Goal: Task Accomplishment & Management: Manage account settings

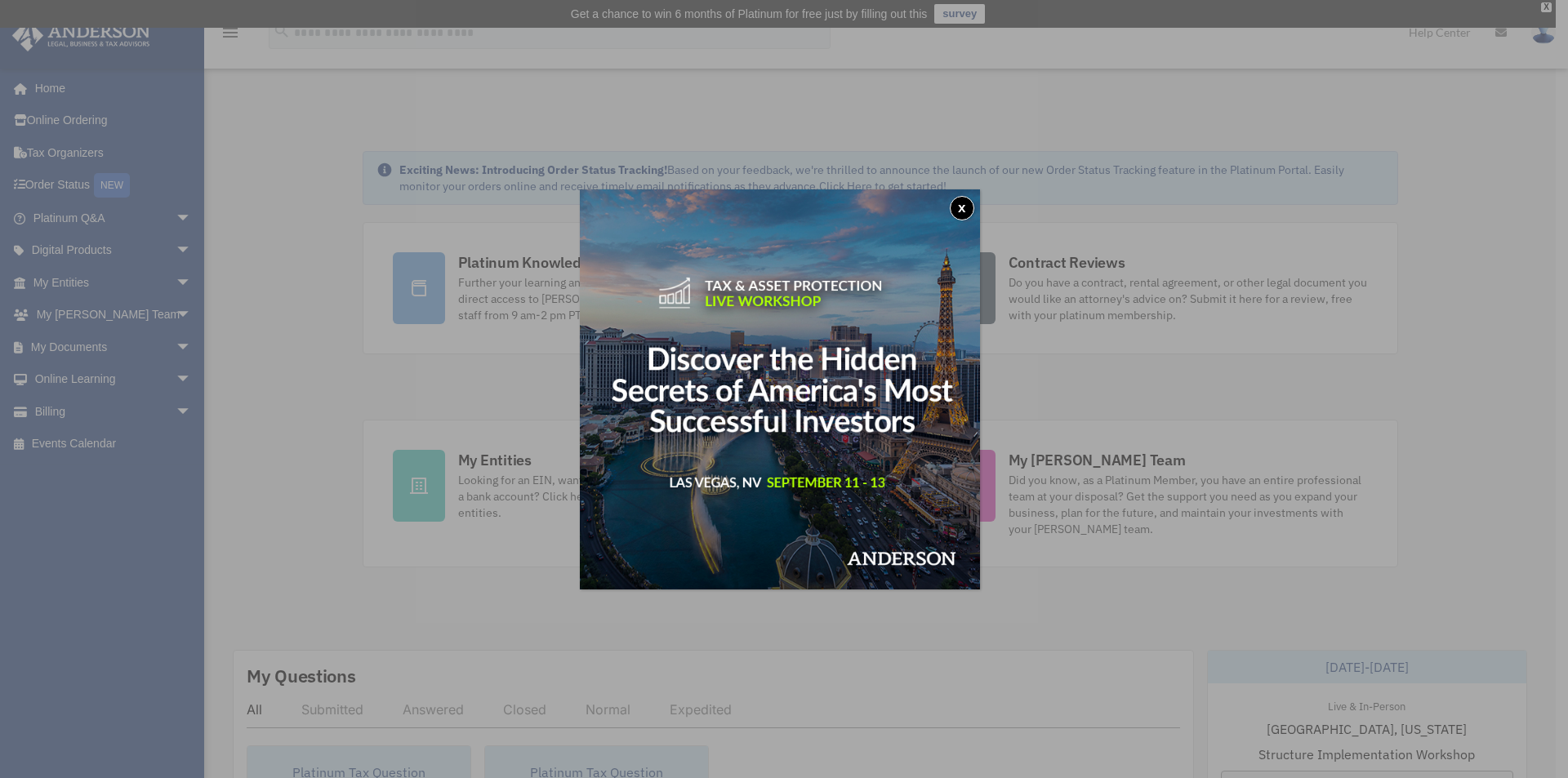
click at [969, 202] on button "x" at bounding box center [962, 208] width 24 height 24
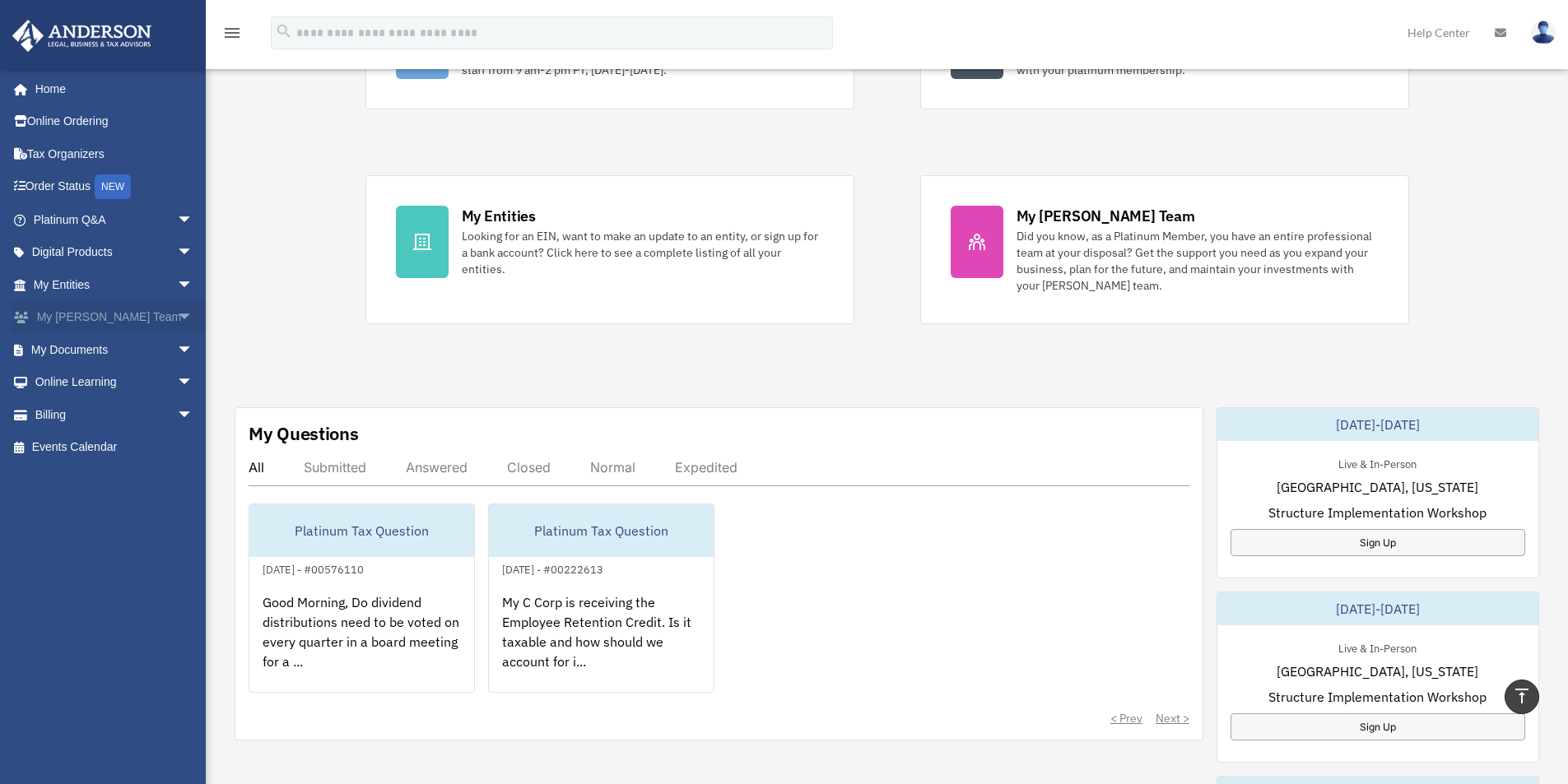
scroll to position [247, 0]
click at [177, 348] on span "arrow_drop_down" at bounding box center [193, 350] width 33 height 34
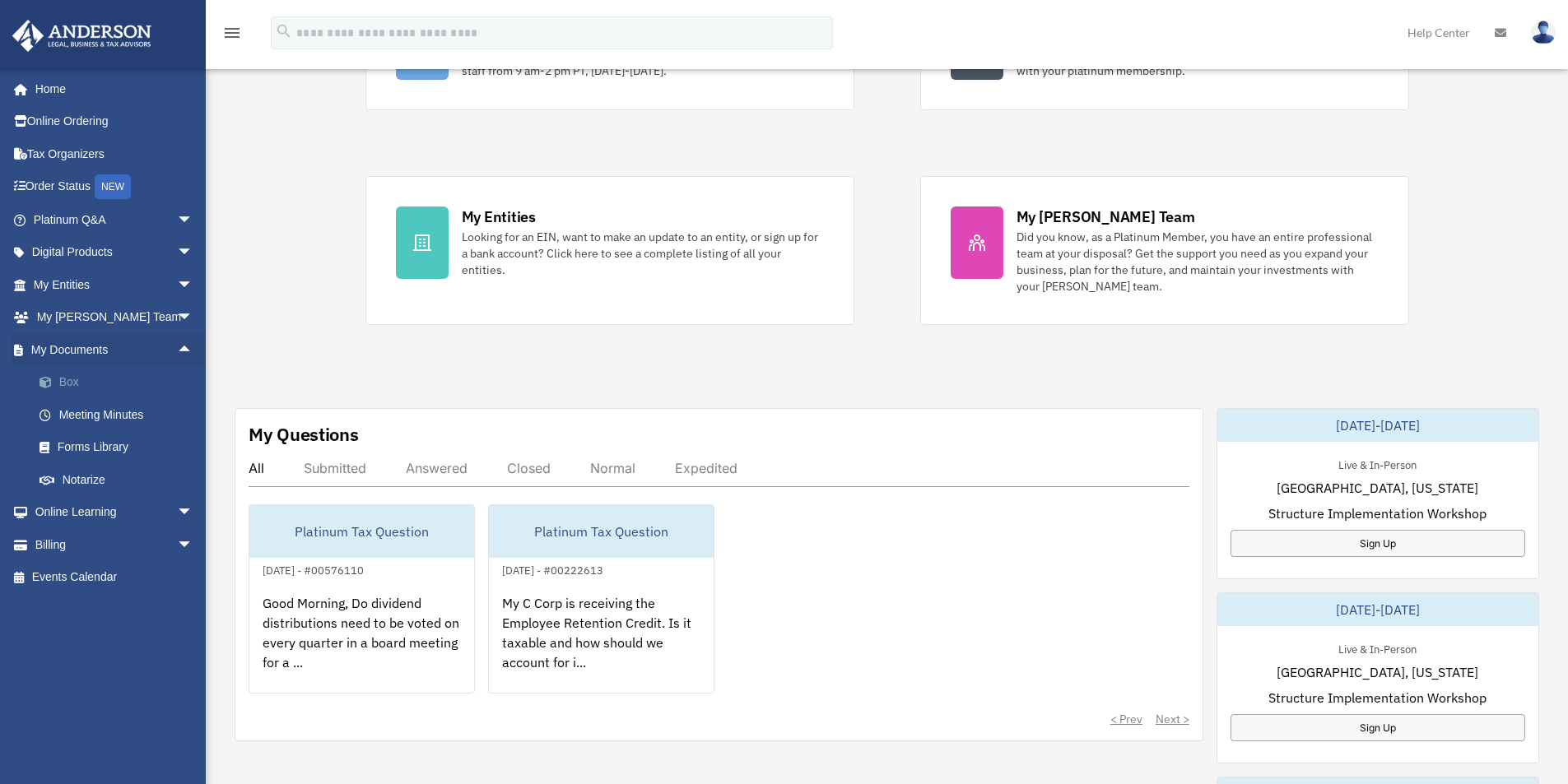
click at [77, 379] on link "Box" at bounding box center [120, 383] width 195 height 33
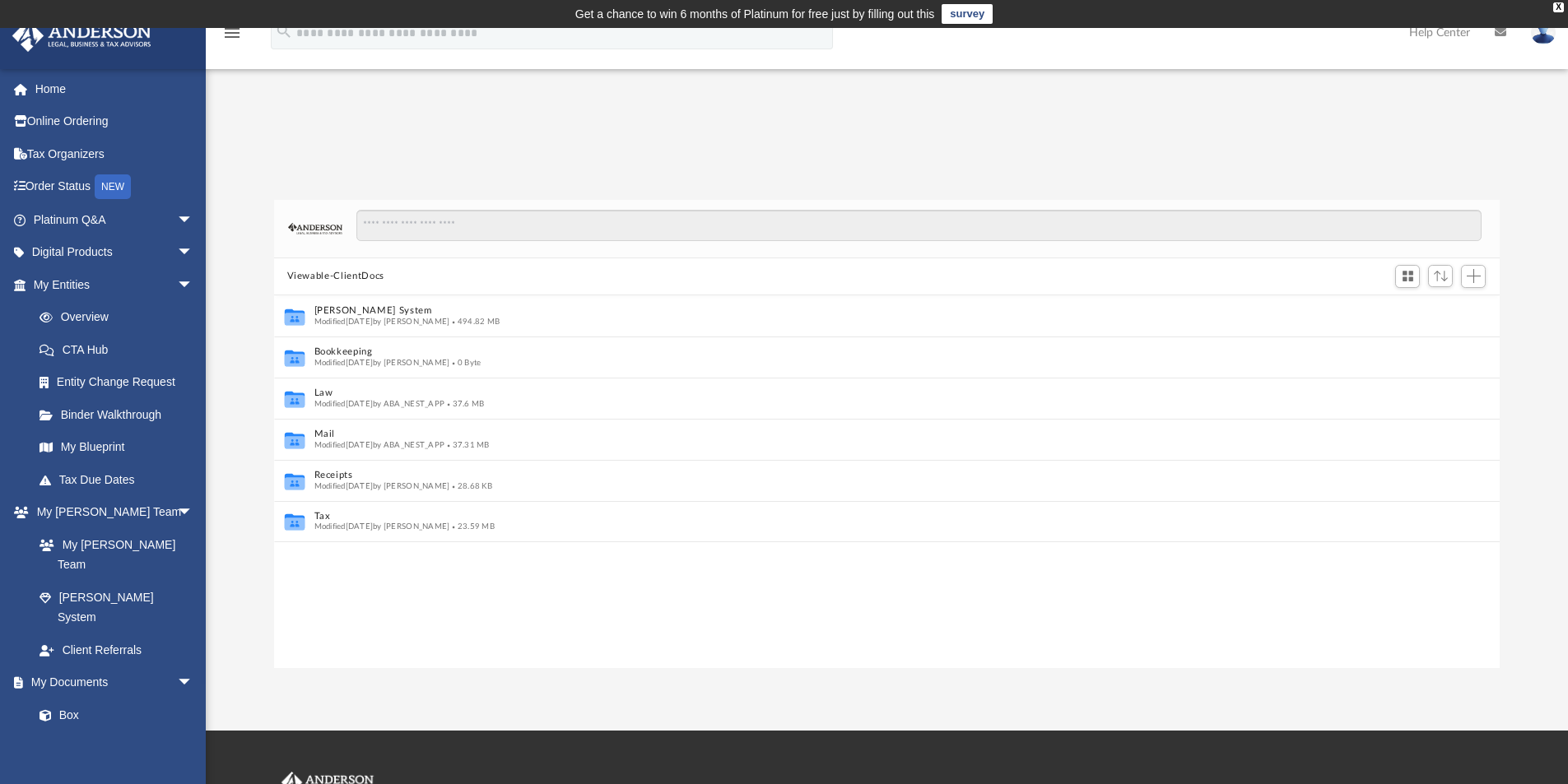
scroll to position [13, 13]
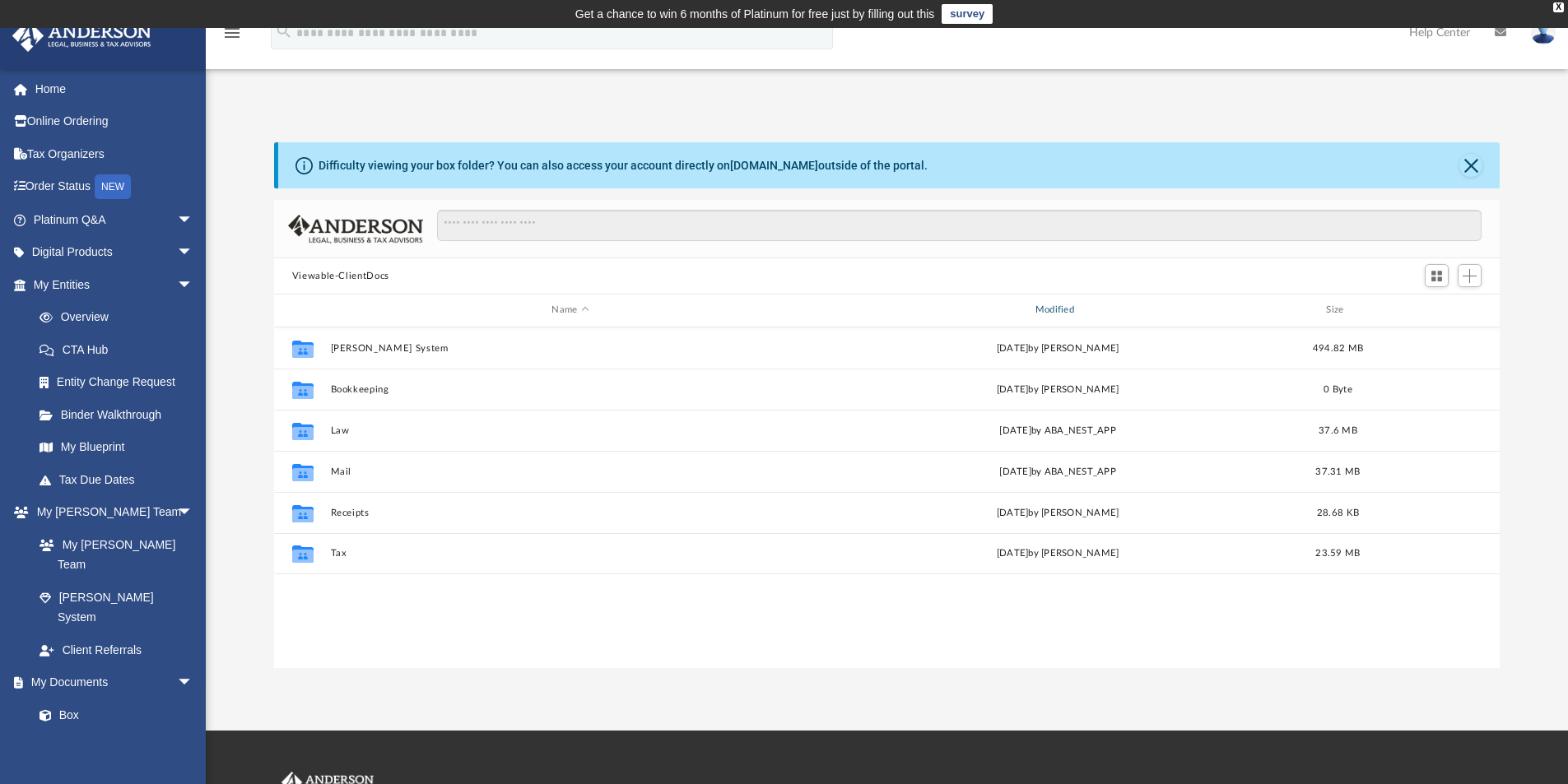
click at [1051, 304] on div "Modified" at bounding box center [1058, 310] width 481 height 15
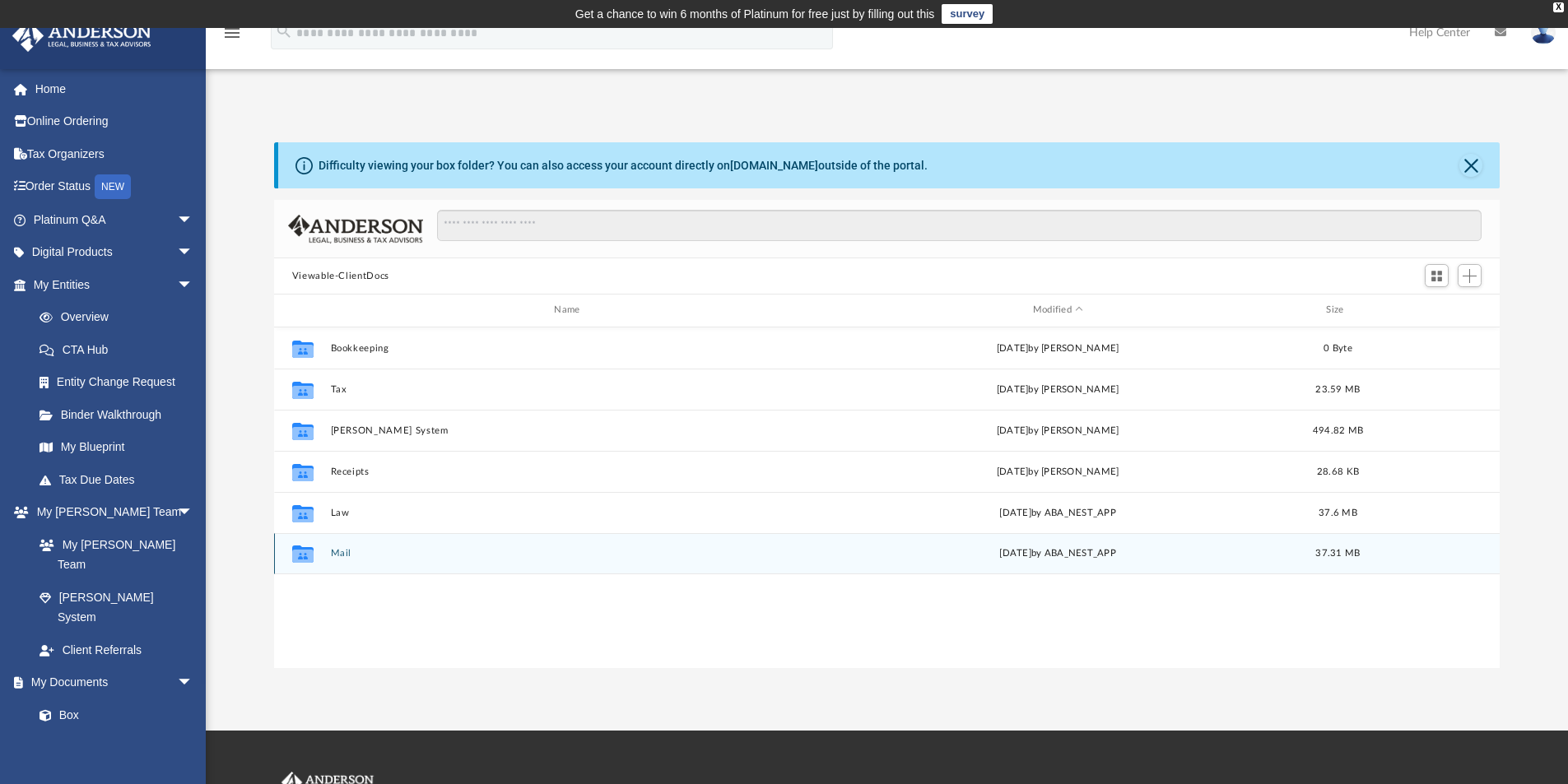
click at [336, 553] on button "Mail" at bounding box center [570, 553] width 480 height 10
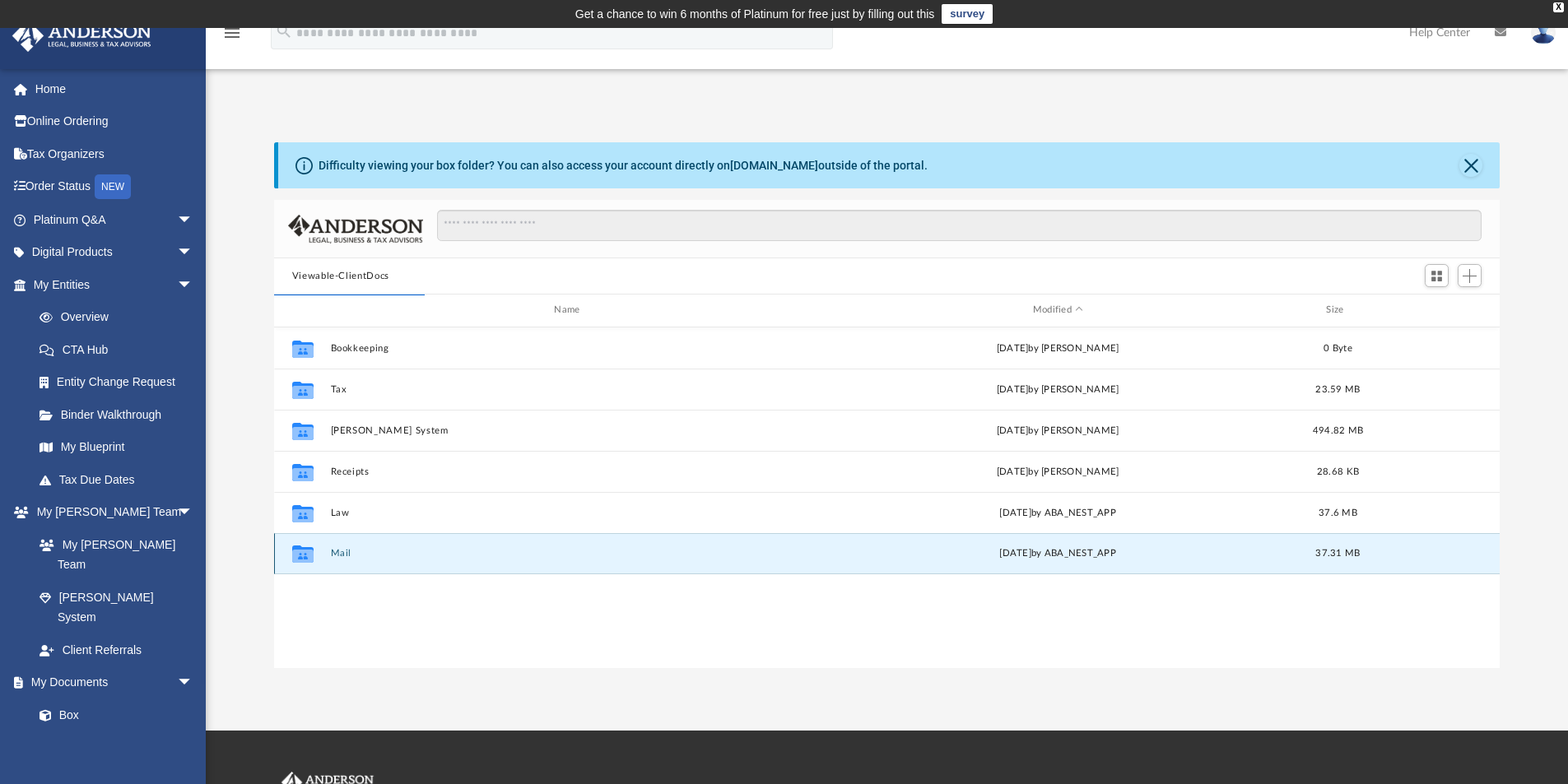
click at [342, 556] on button "Mail" at bounding box center [570, 553] width 480 height 10
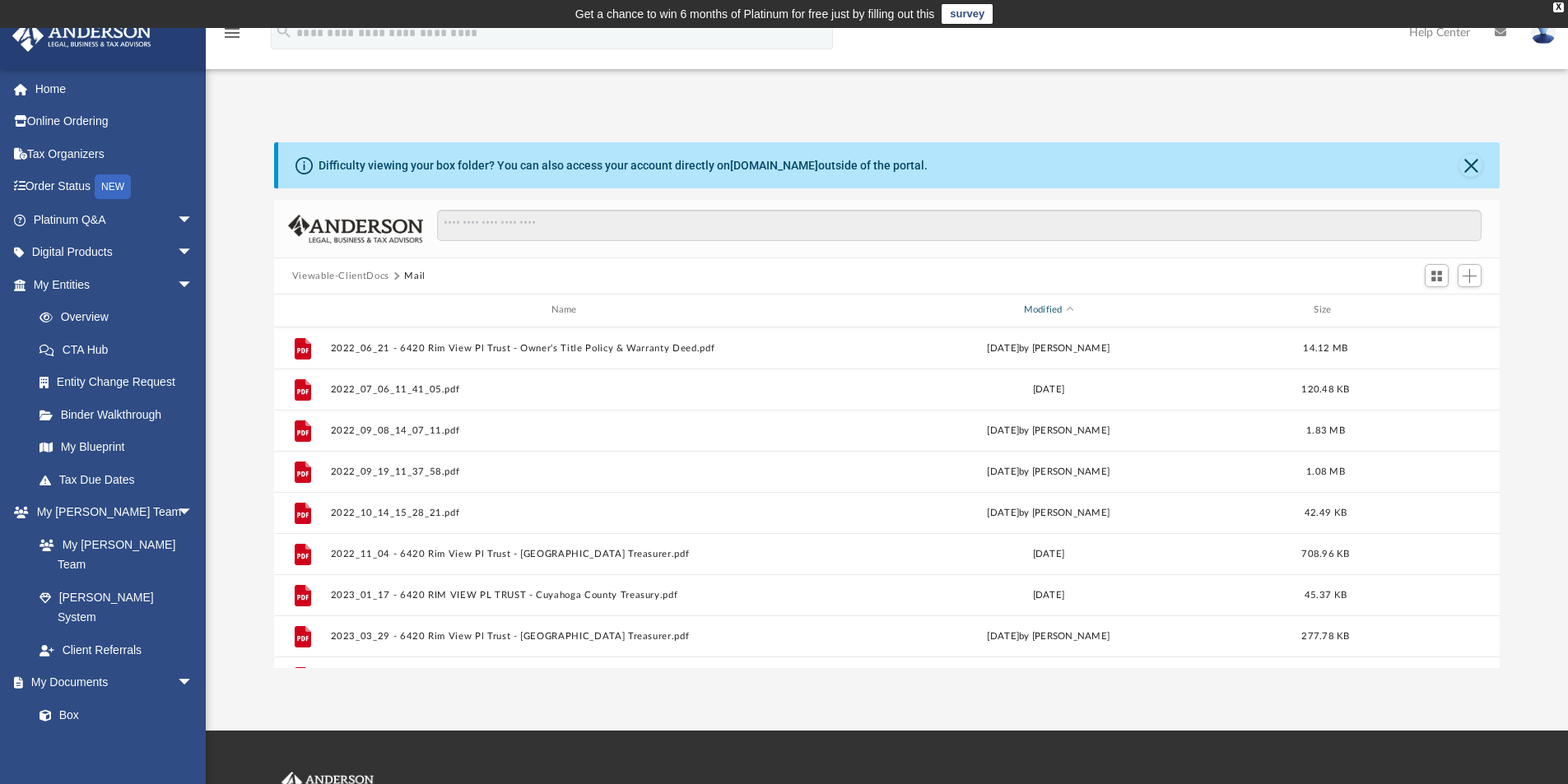
click at [1074, 307] on div "Modified" at bounding box center [1048, 310] width 474 height 15
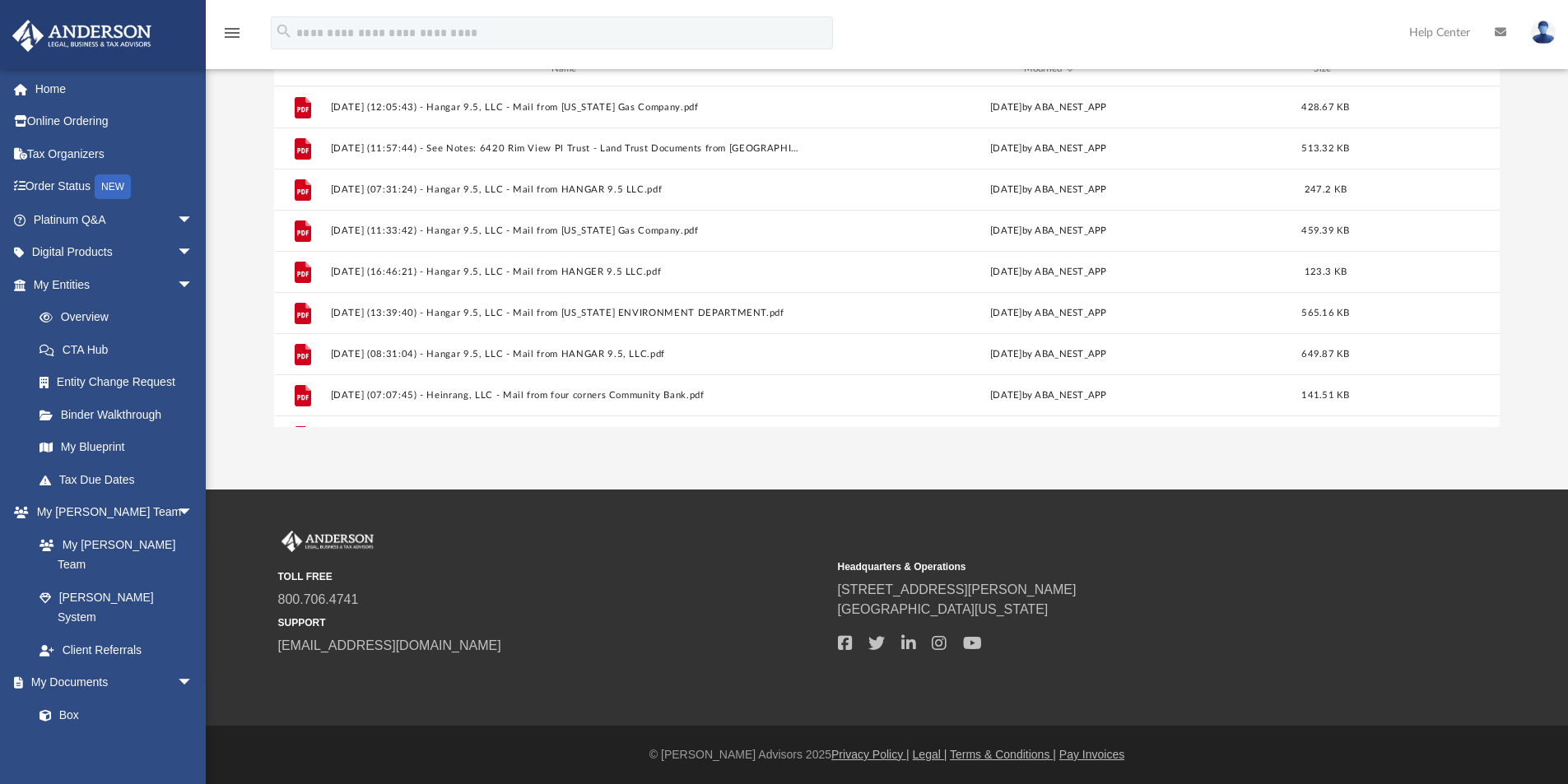
scroll to position [0, 0]
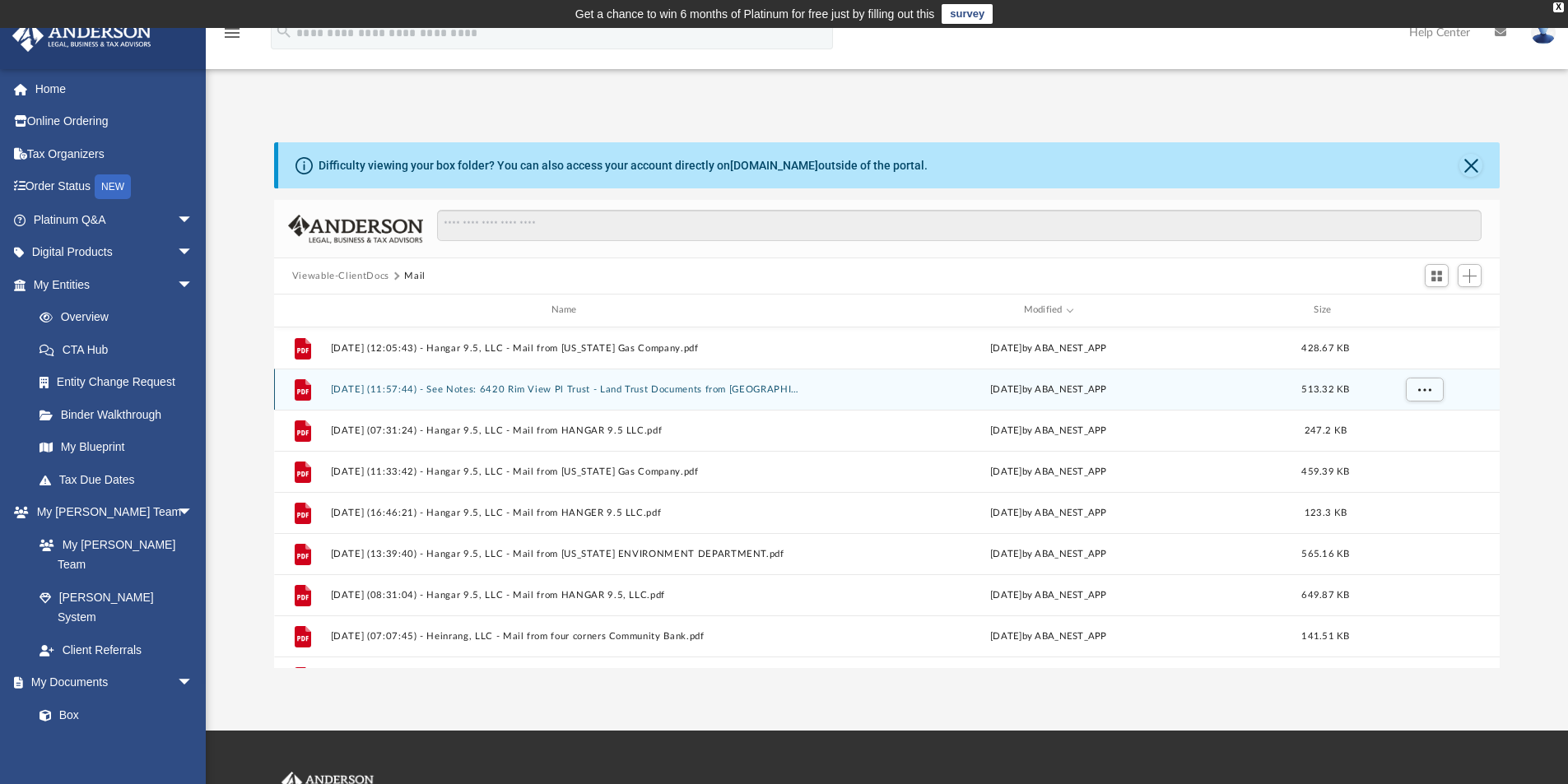
click at [619, 391] on button "[DATE] (11:57:44) - See Notes: 6420 Rim View Pl Trust - Land Trust Documents fr…" at bounding box center [567, 389] width 474 height 10
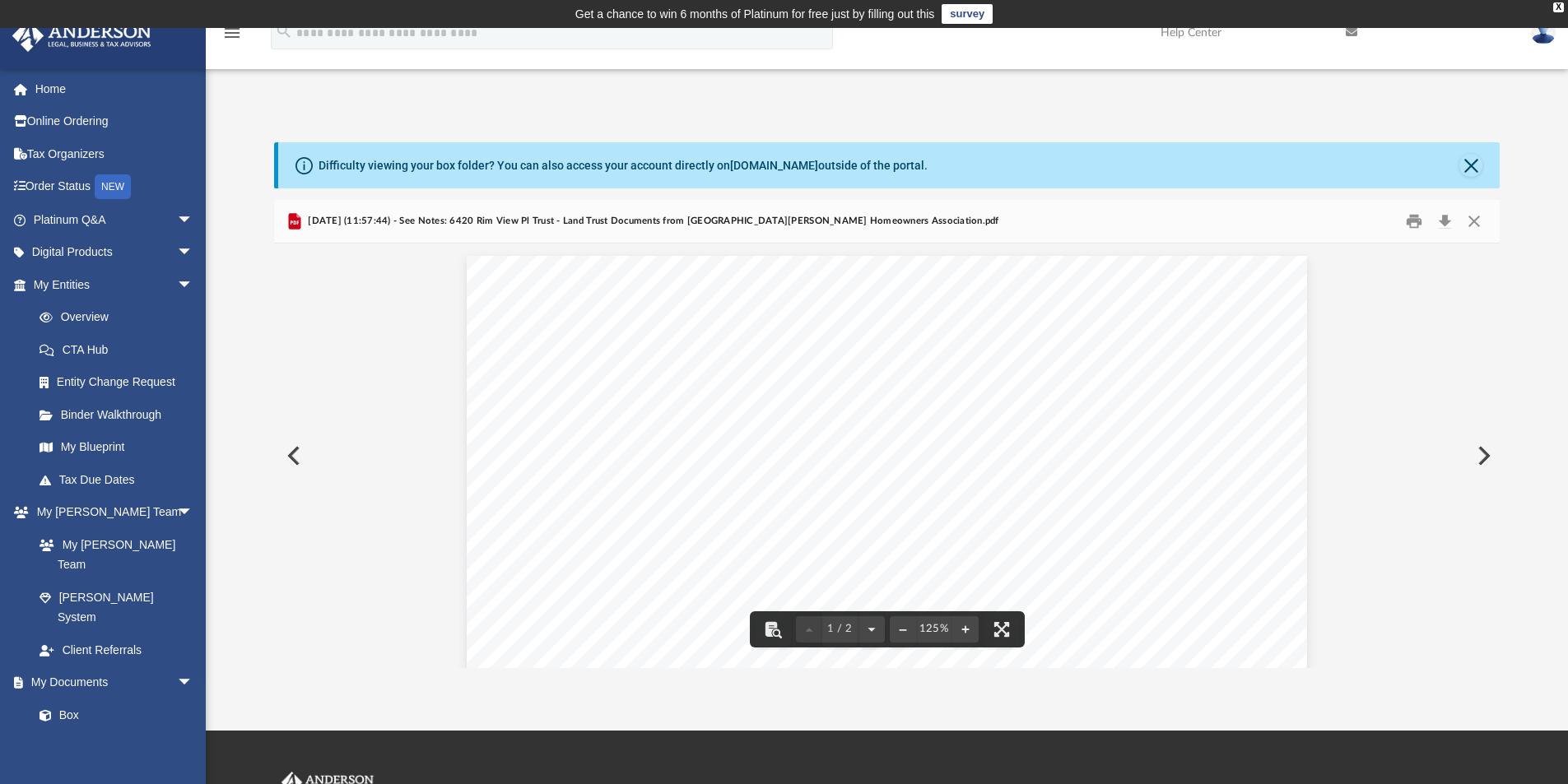
click at [304, 443] on button "Preview" at bounding box center [292, 455] width 36 height 46
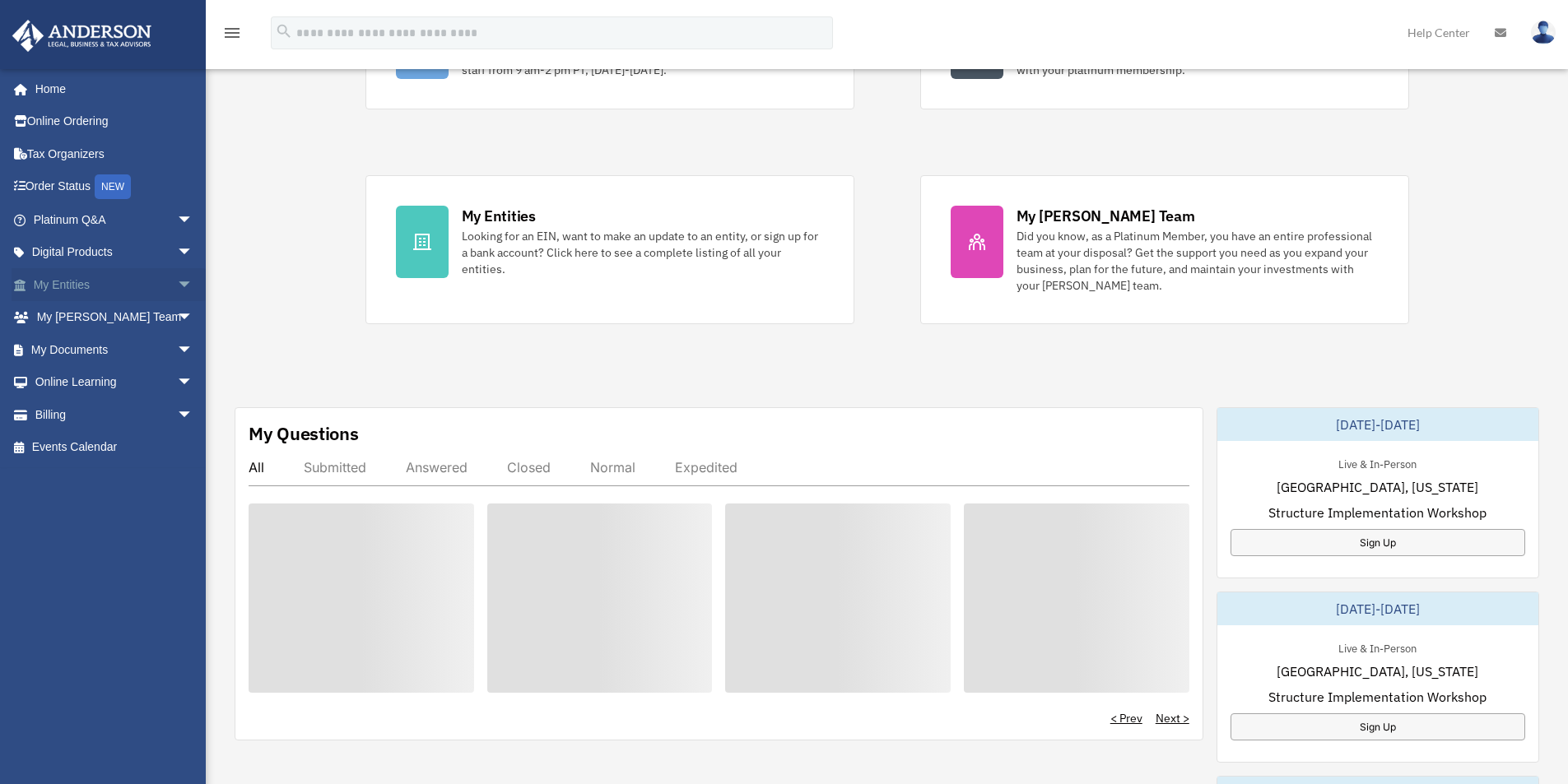
scroll to position [247, 0]
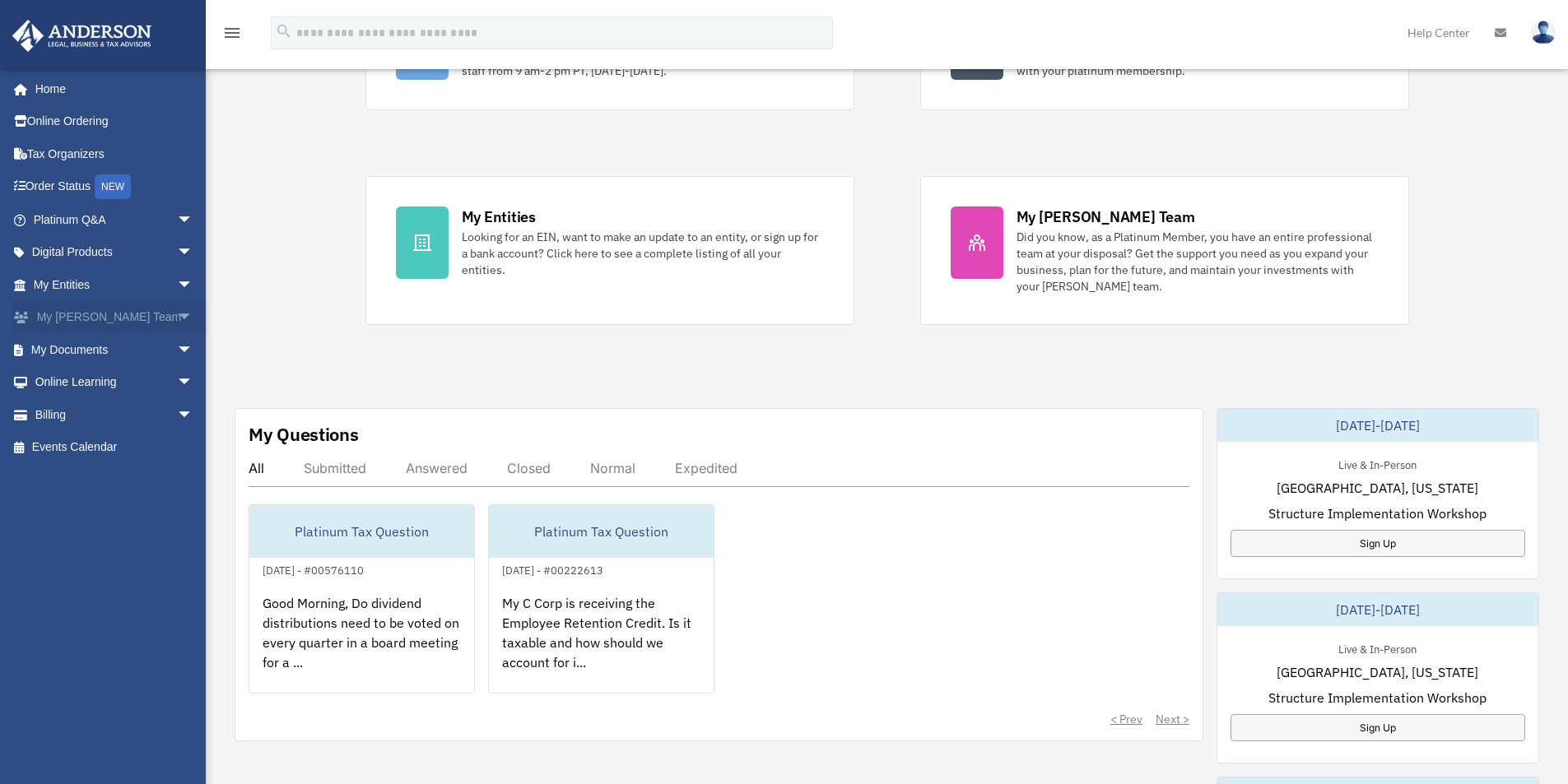
click at [178, 318] on span "arrow_drop_down" at bounding box center [193, 318] width 33 height 34
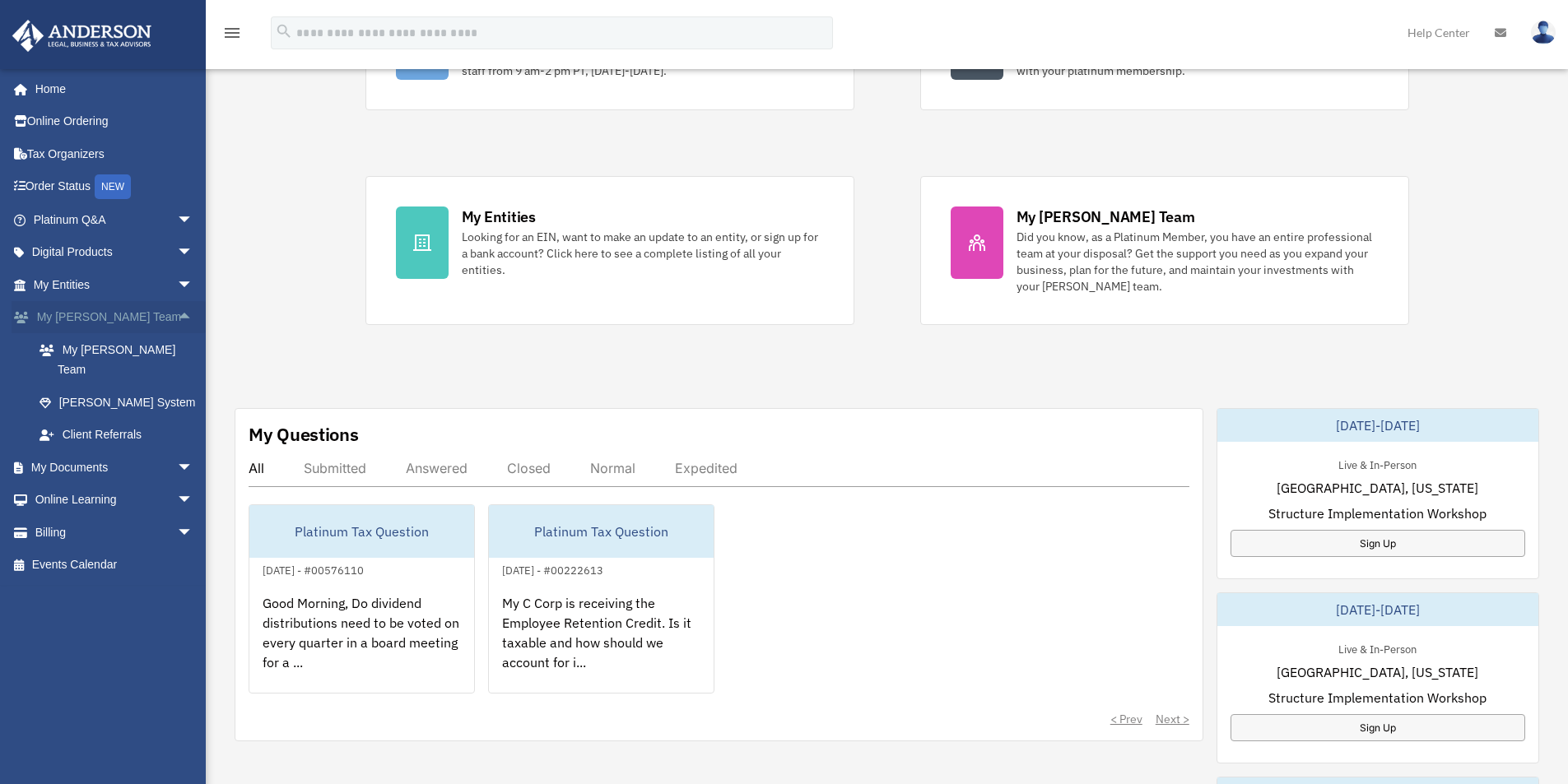
click at [177, 314] on span "arrow_drop_up" at bounding box center [193, 318] width 33 height 34
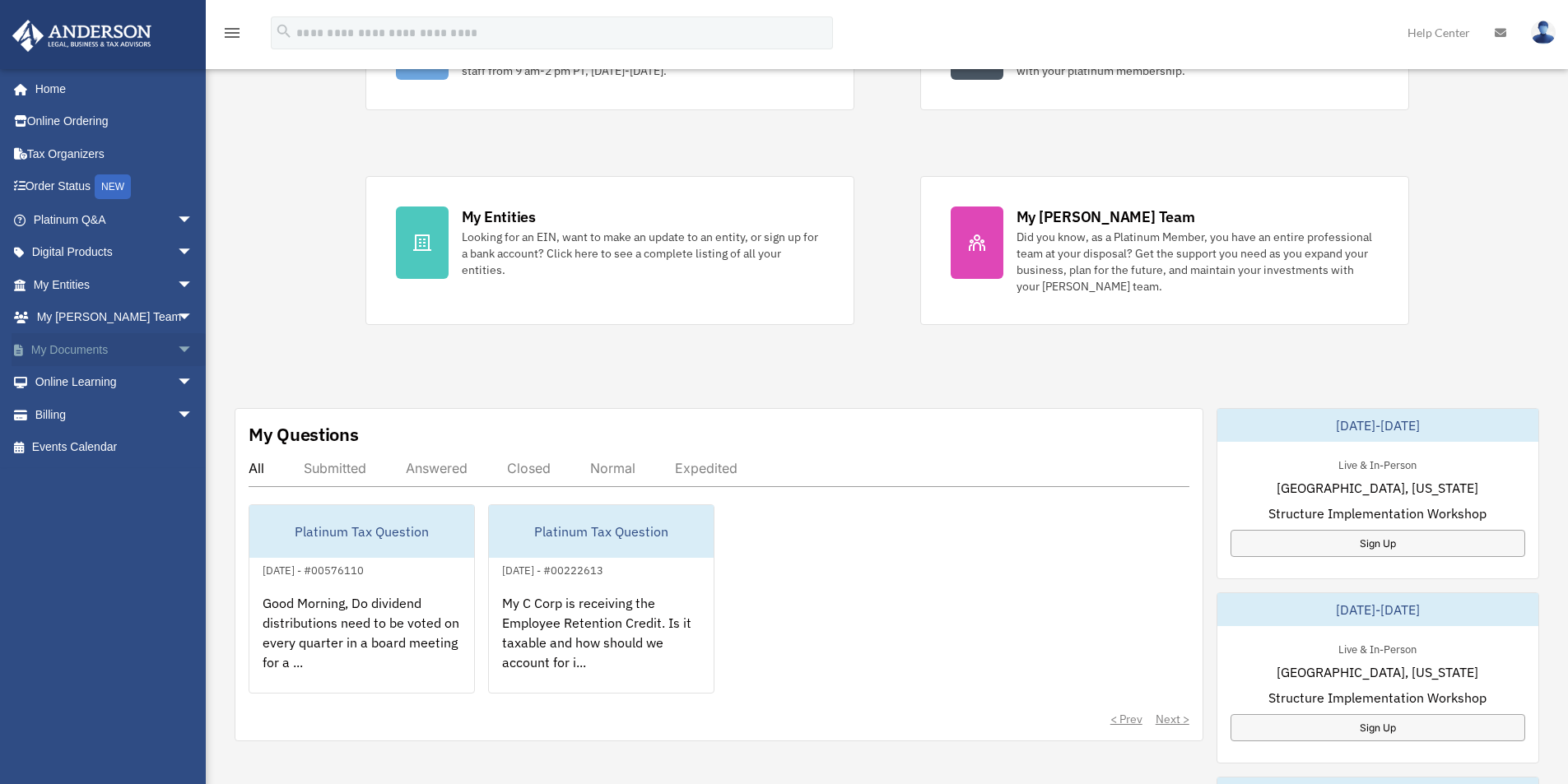
click at [177, 345] on span "arrow_drop_down" at bounding box center [193, 350] width 33 height 34
click at [78, 372] on link "Box" at bounding box center [120, 383] width 195 height 33
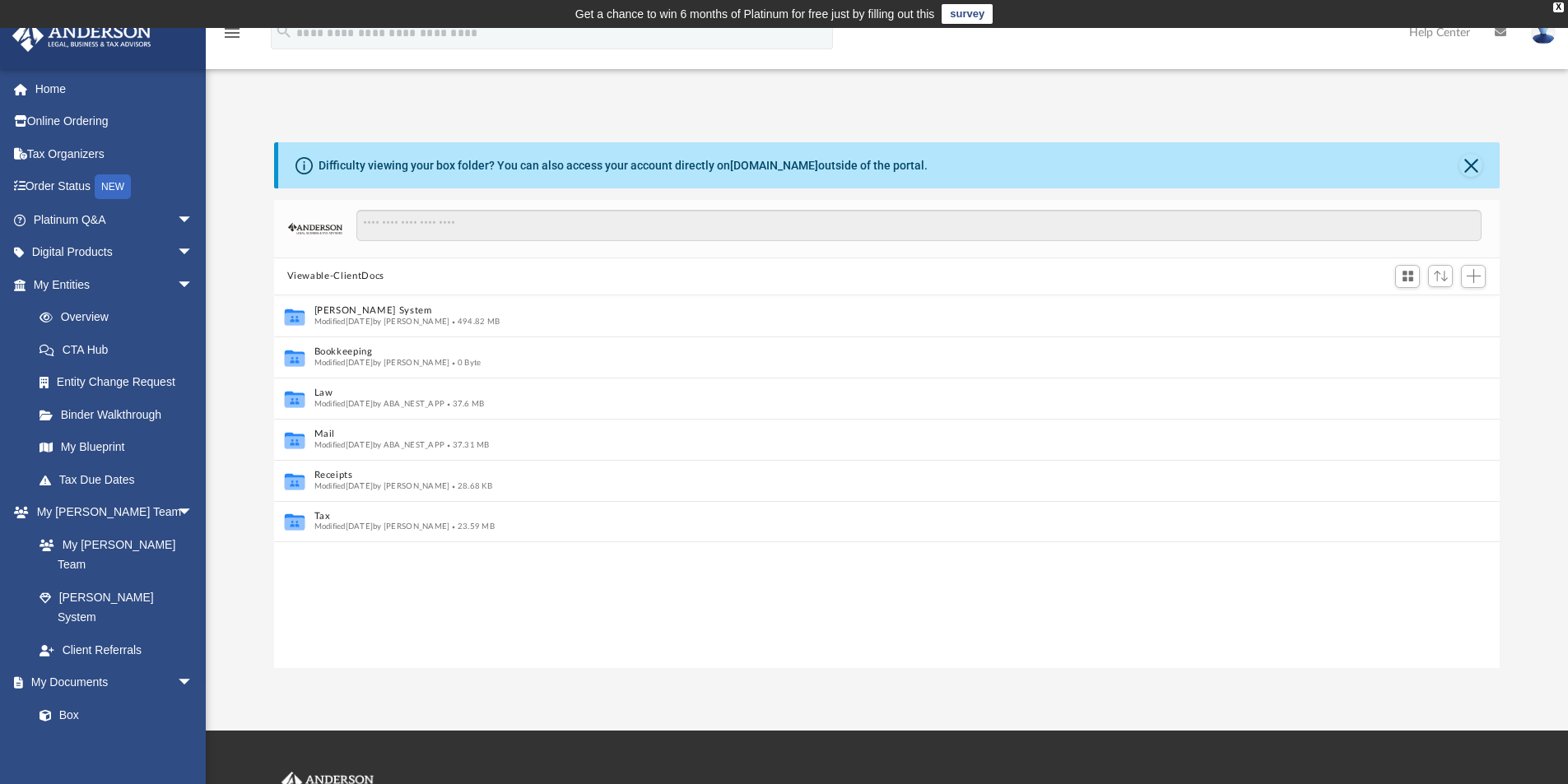
scroll to position [13, 13]
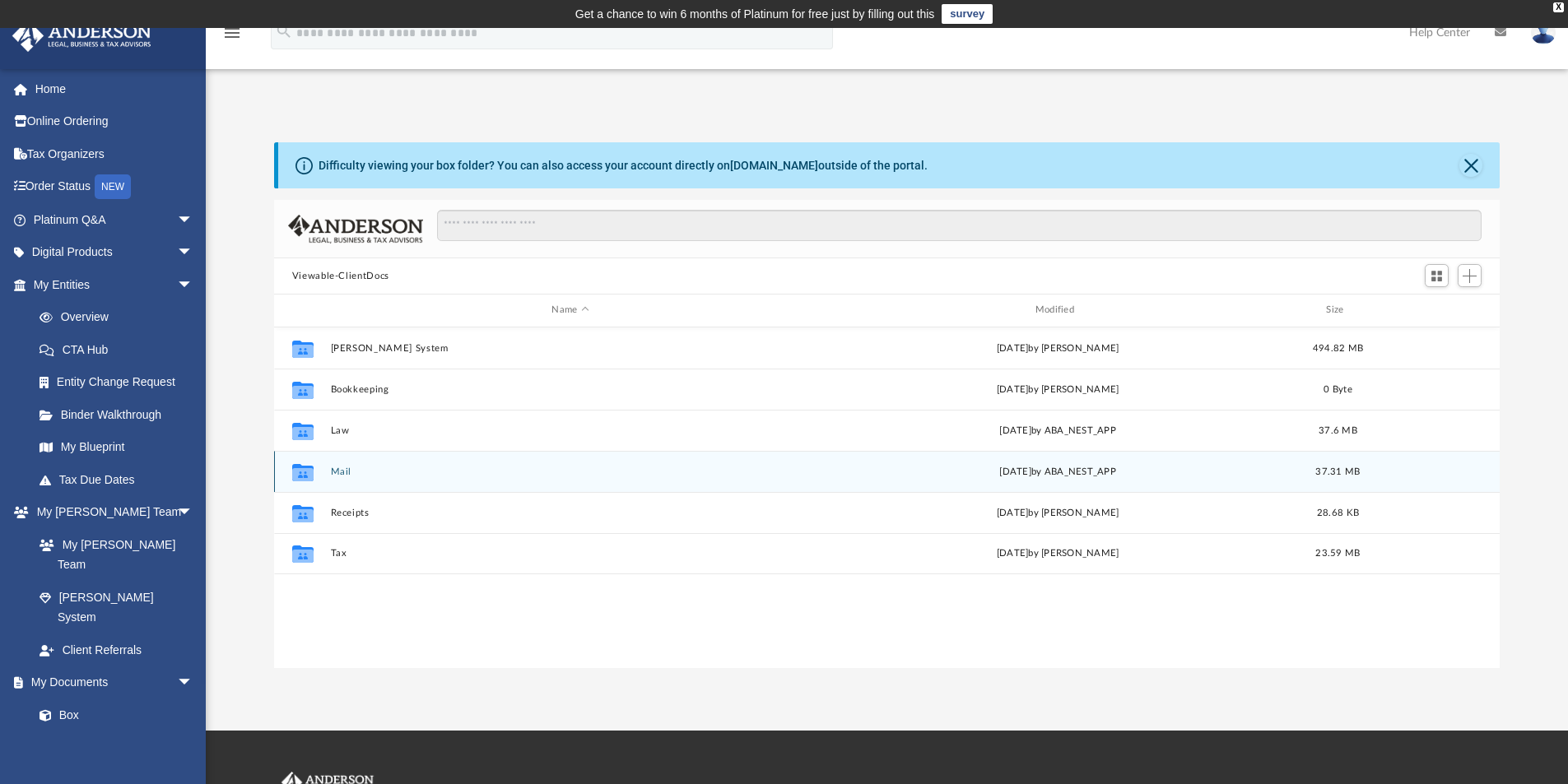
click at [336, 470] on button "Mail" at bounding box center [570, 471] width 480 height 10
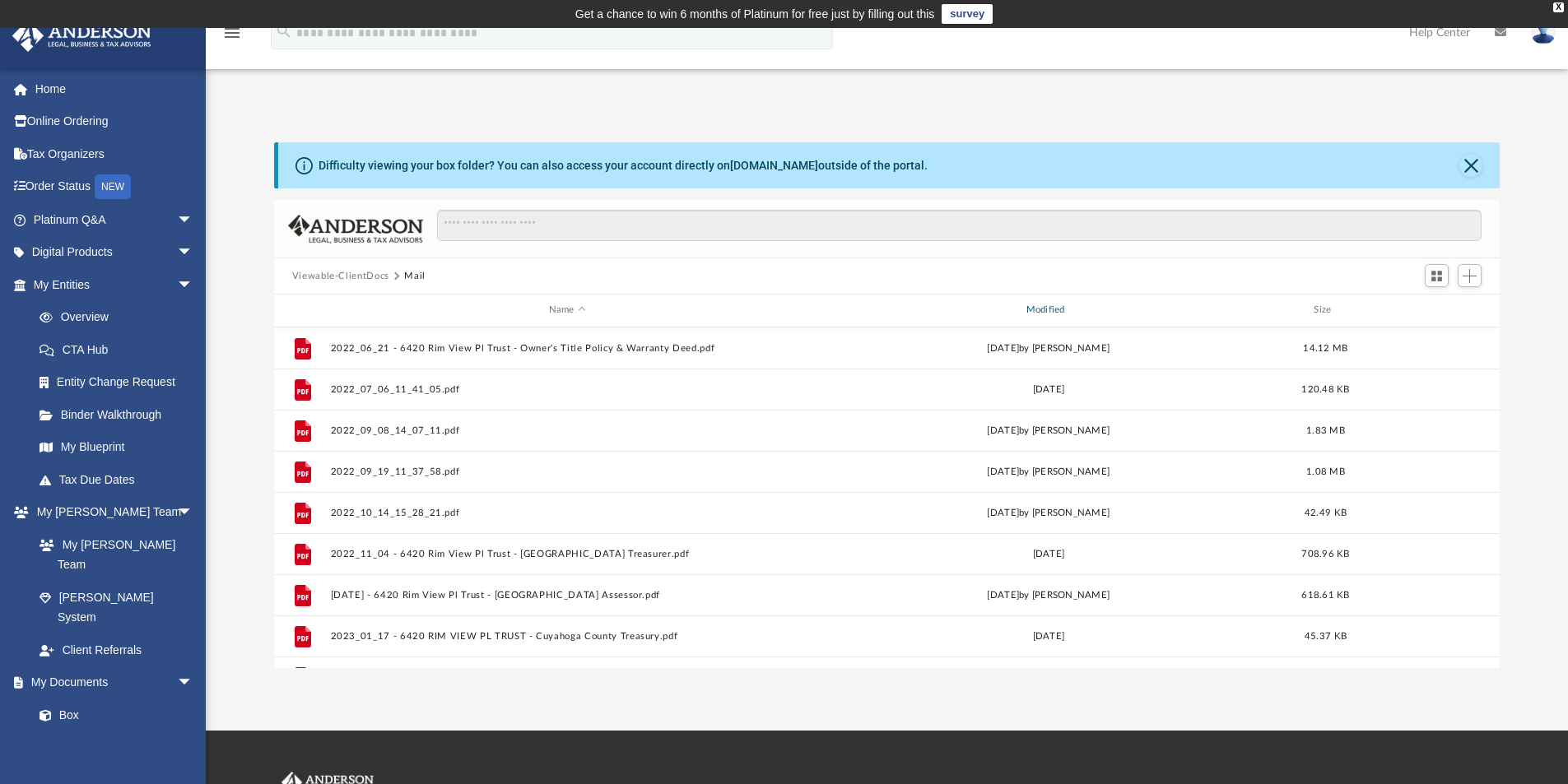
click at [1041, 305] on div "Modified" at bounding box center [1048, 310] width 474 height 15
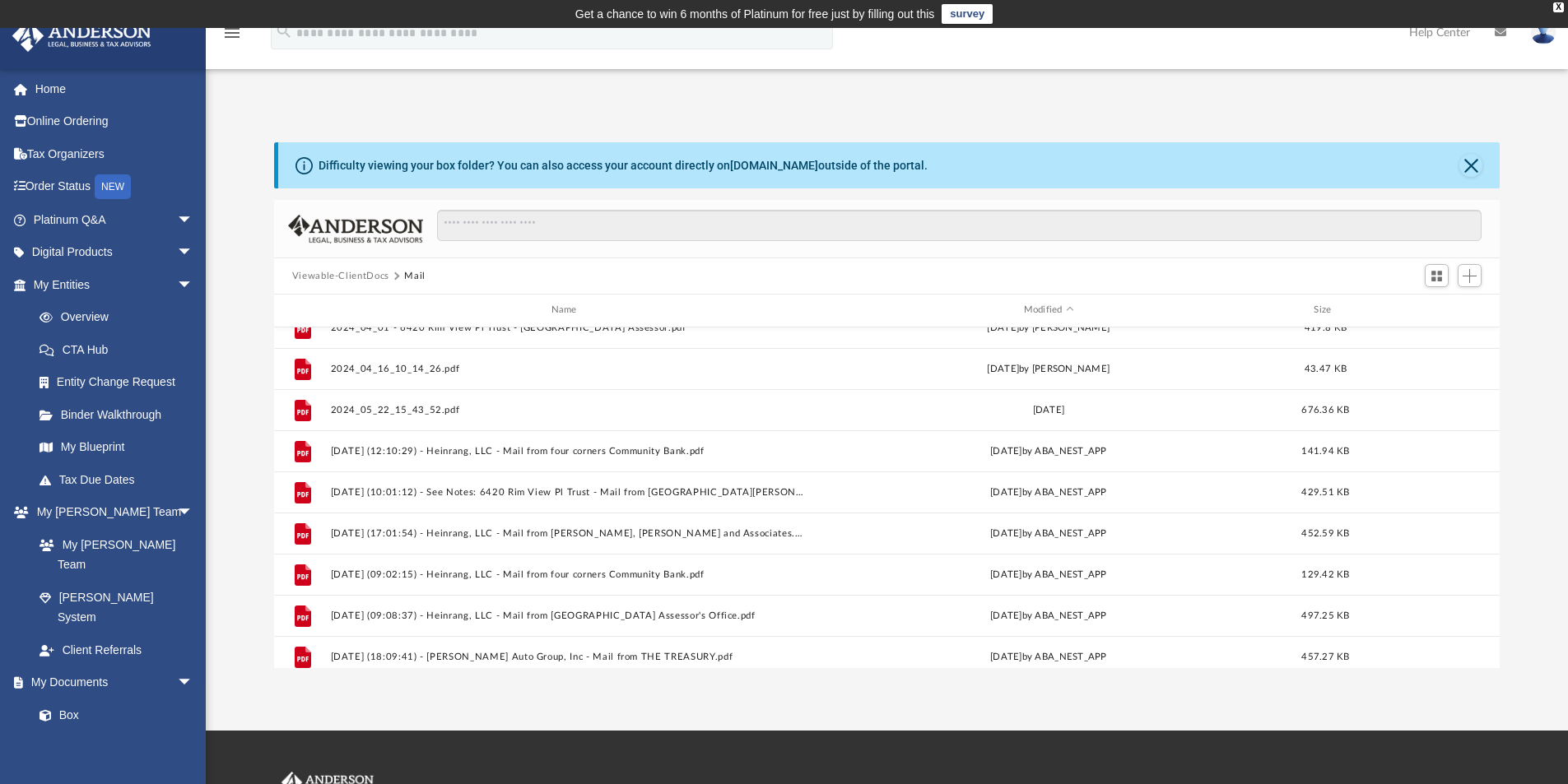
scroll to position [1510, 0]
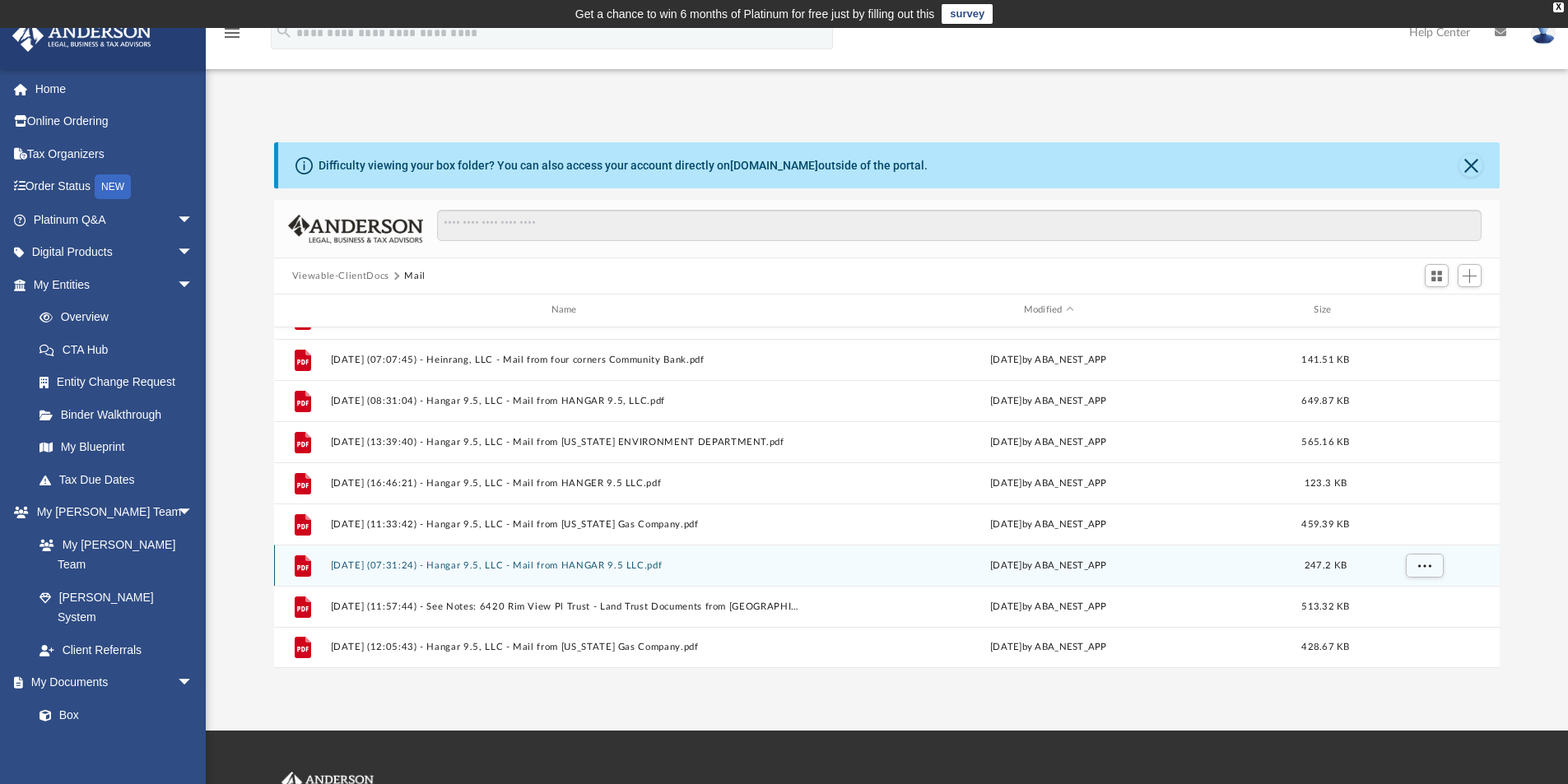
click at [587, 558] on div "File [DATE] (07:31:24) - Hangar 9.5, LLC - Mail from HANGAR 9.5 LLC.pdf [DATE] …" at bounding box center [887, 566] width 1227 height 42
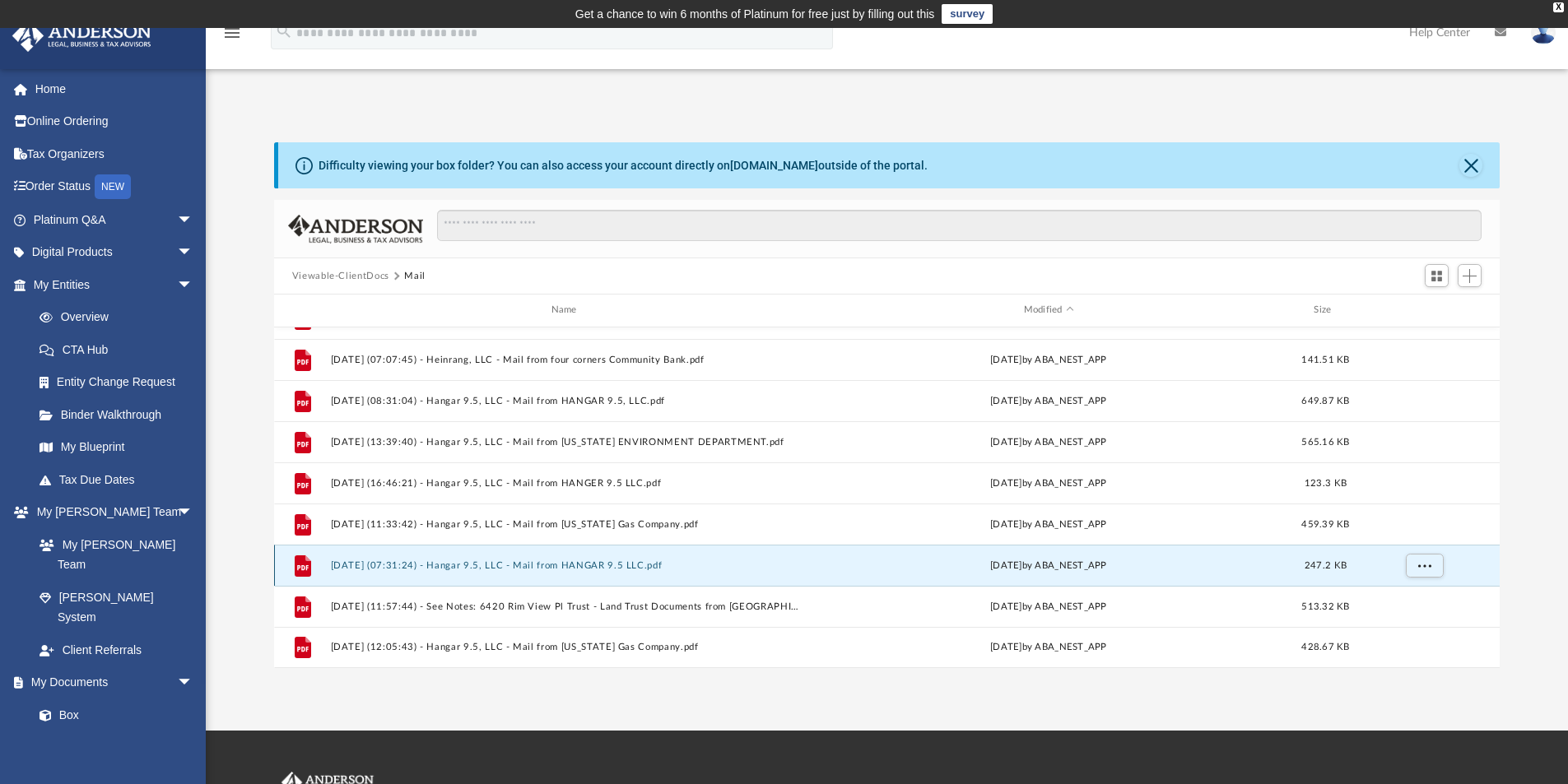
click at [596, 564] on button "[DATE] (07:31:24) - Hangar 9.5, LLC - Mail from HANGAR 9.5 LLC.pdf" at bounding box center [567, 565] width 474 height 10
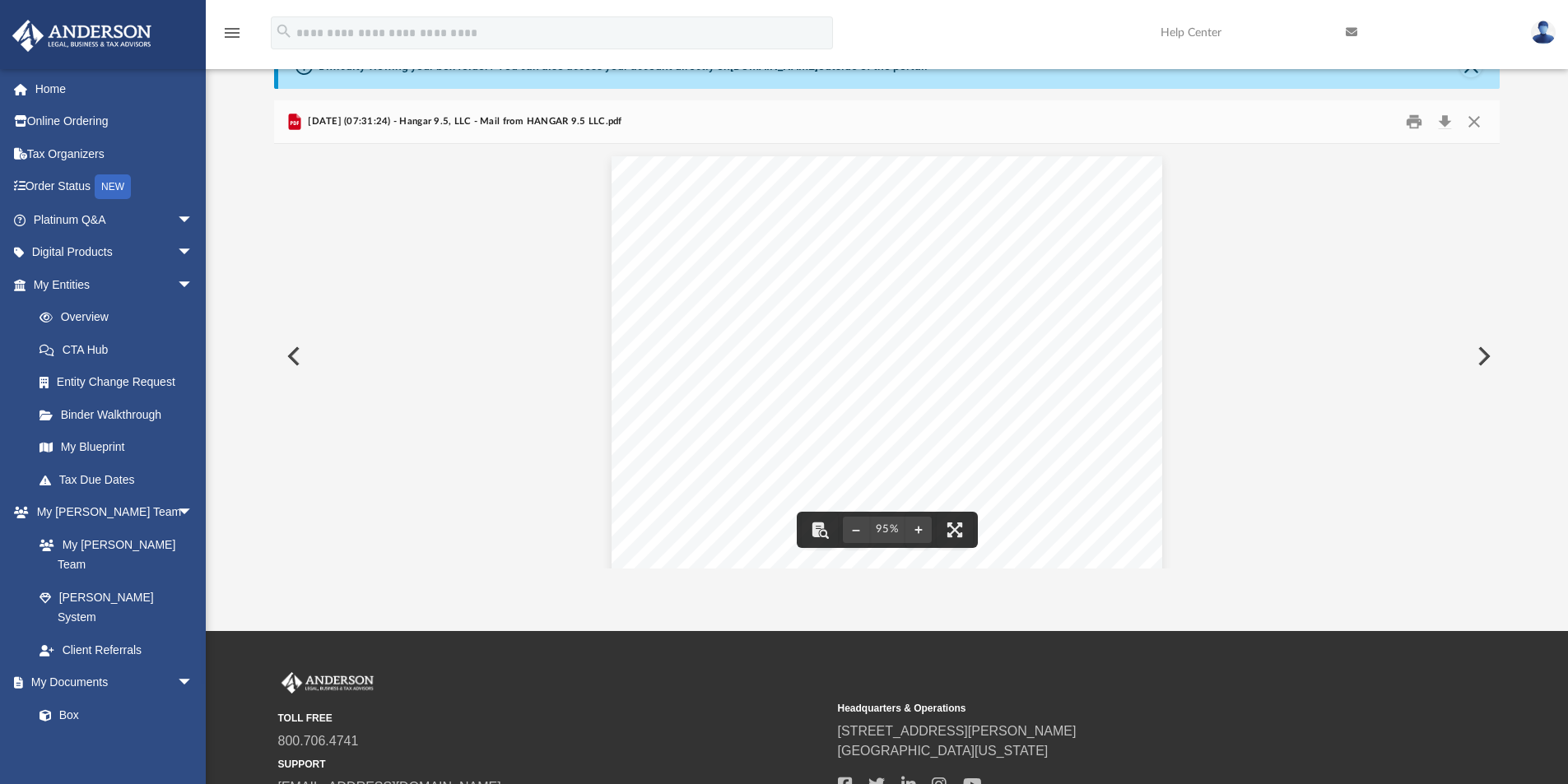
scroll to position [0, 0]
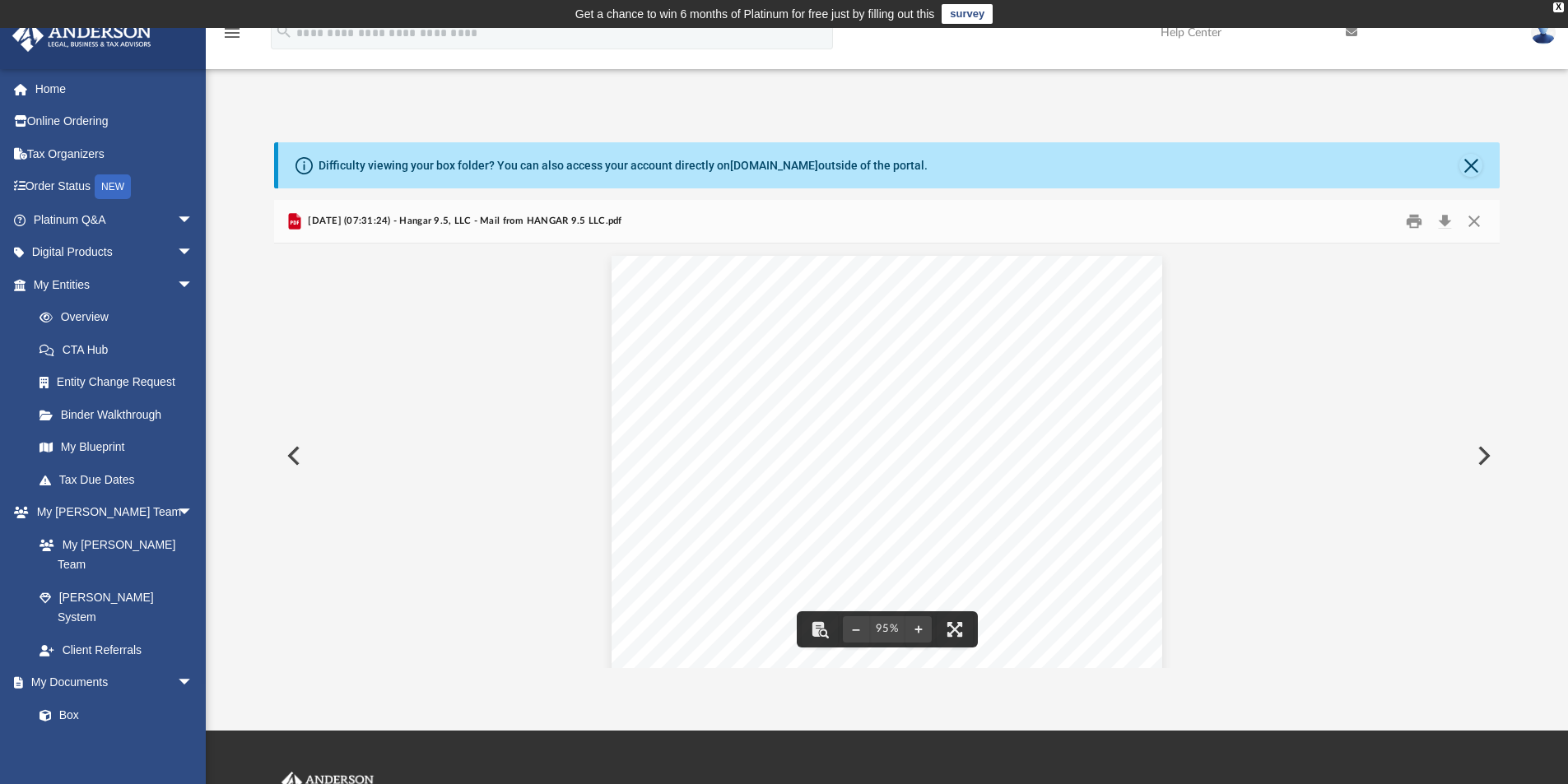
click at [284, 459] on button "Preview" at bounding box center [292, 455] width 36 height 46
click at [1482, 450] on button "Preview" at bounding box center [1482, 455] width 36 height 46
click at [1490, 455] on button "Preview" at bounding box center [1482, 455] width 36 height 46
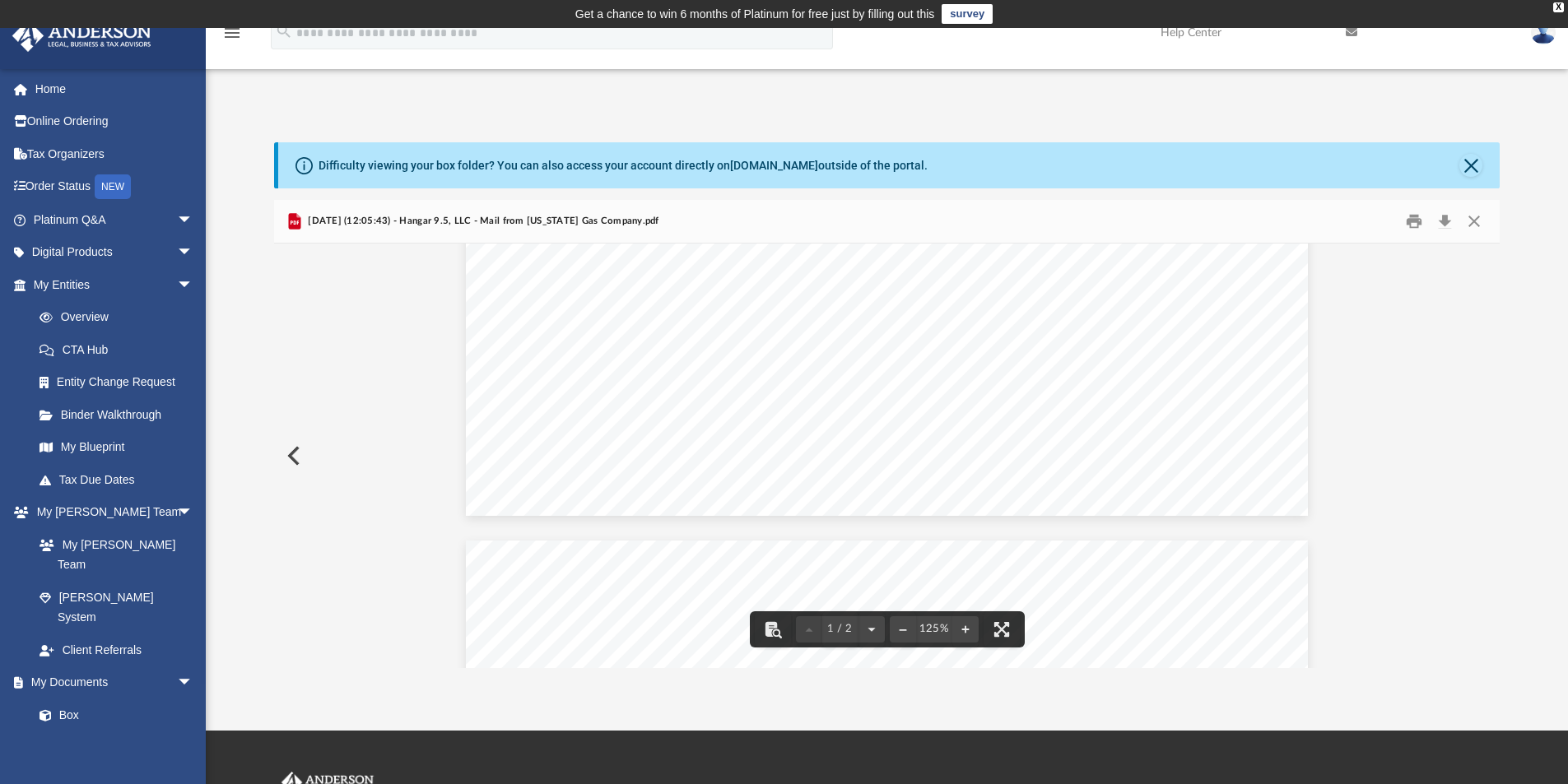
scroll to position [494, 0]
drag, startPoint x: 1130, startPoint y: 360, endPoint x: 1014, endPoint y: 346, distance: 116.8
click at [1014, 346] on div "Page 1" at bounding box center [887, 303] width 841 height 1082
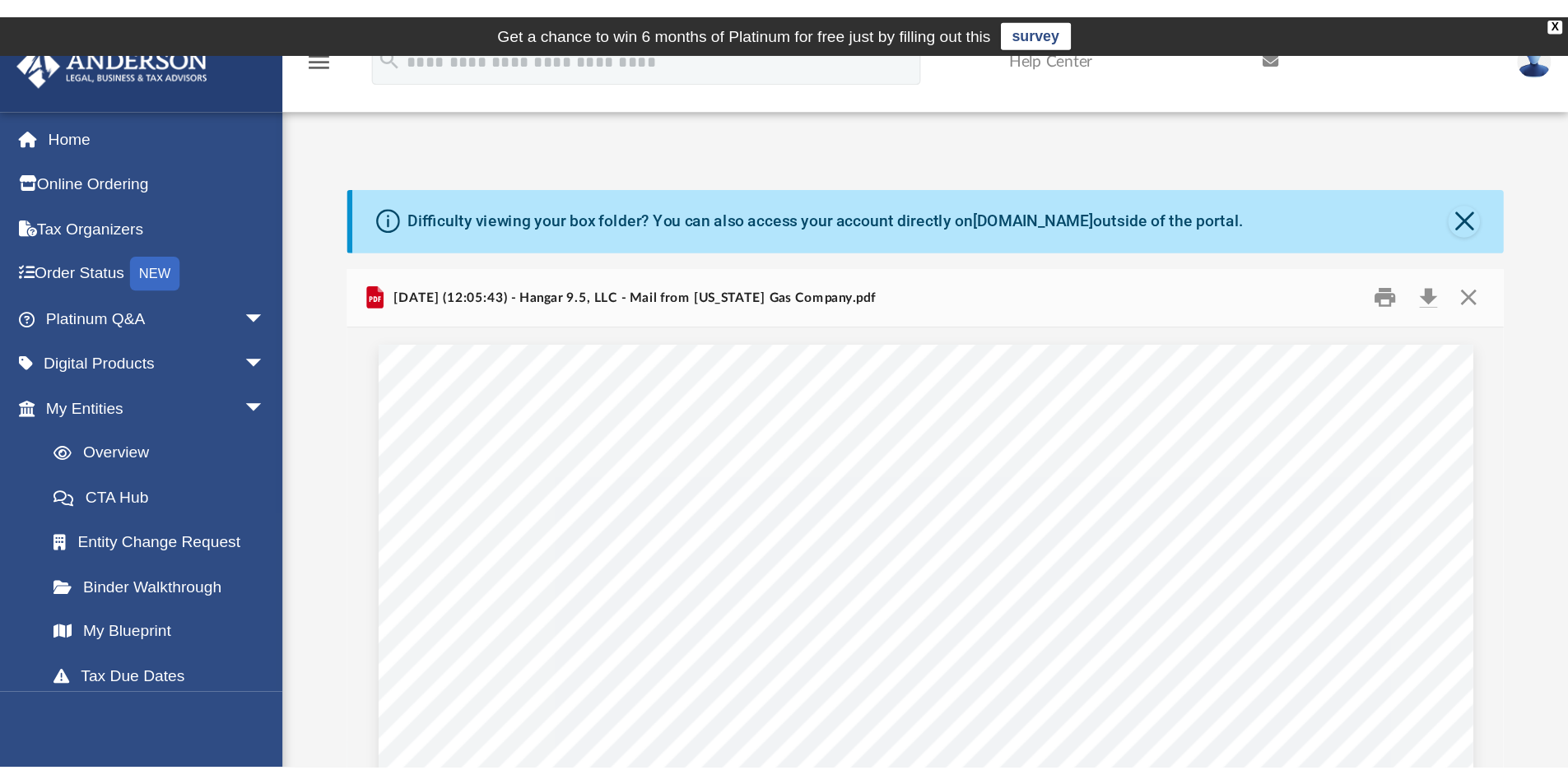
scroll to position [362, 1214]
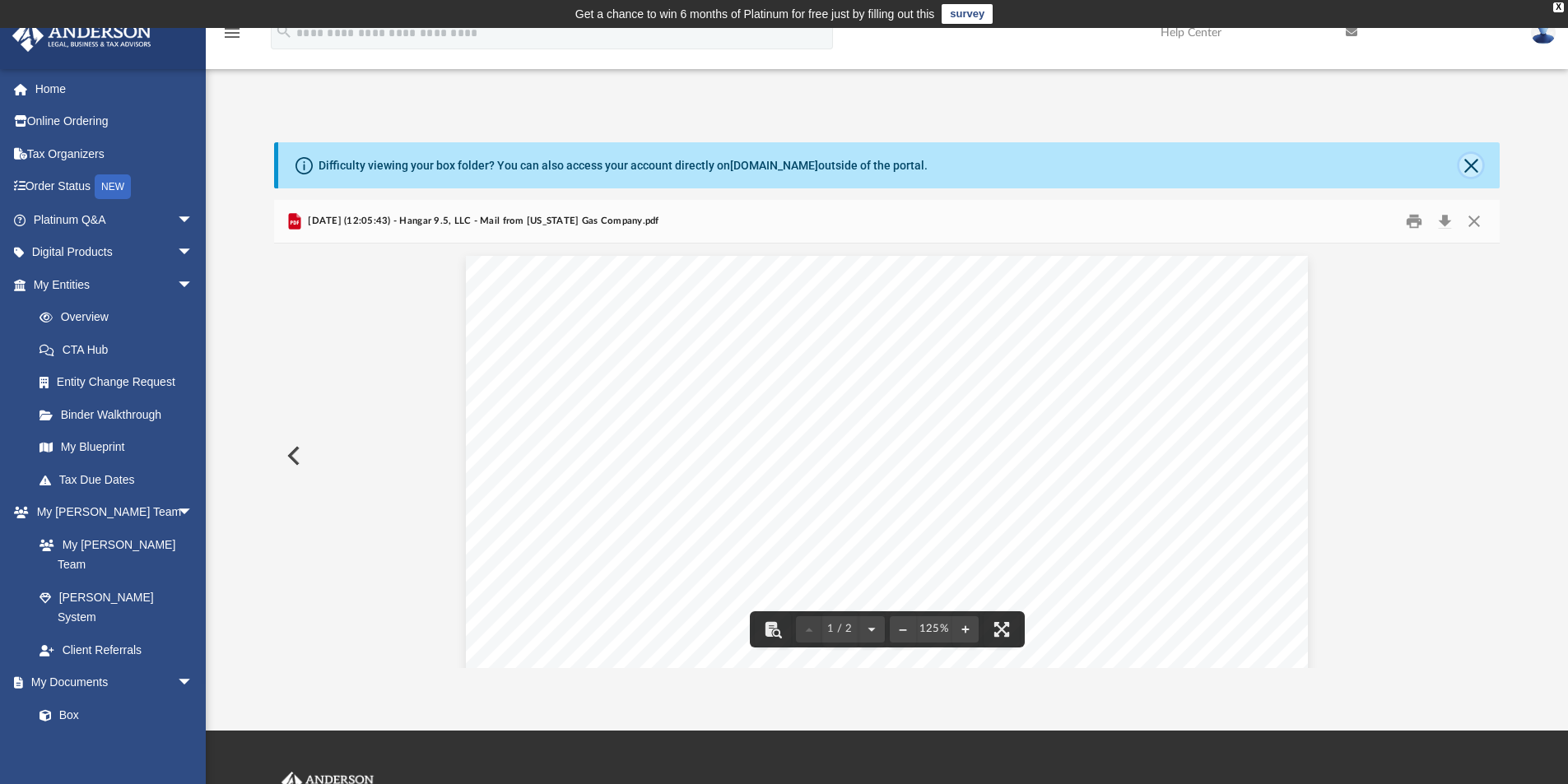
click at [1473, 172] on button "Close" at bounding box center [1471, 165] width 23 height 23
